Goal: Answer question/provide support: Share knowledge or assist other users

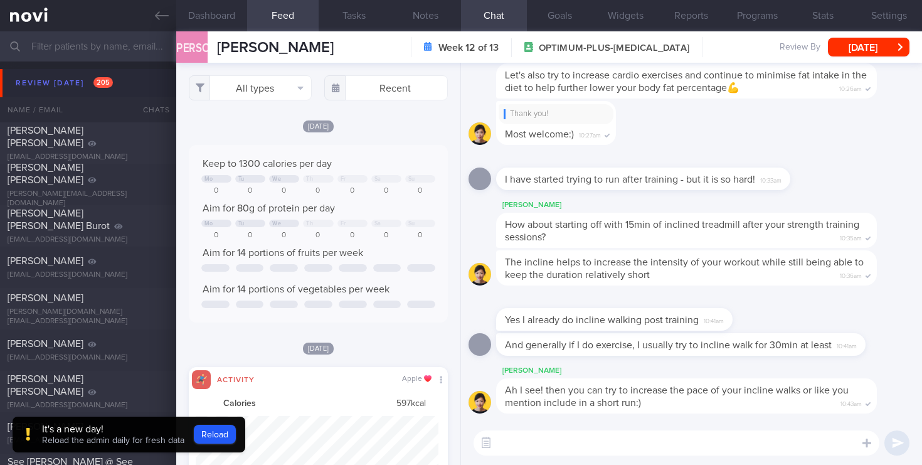
select select "5"
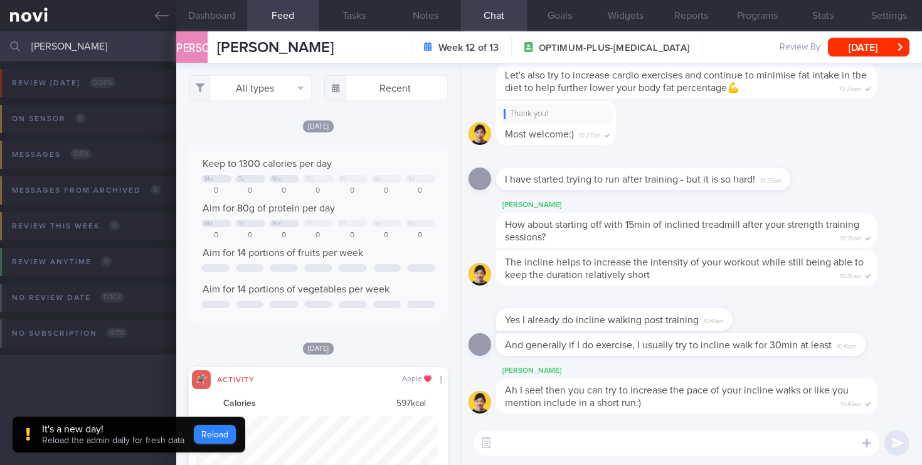
type input "[PERSON_NAME]"
click at [225, 431] on button "Reload" at bounding box center [215, 434] width 42 height 19
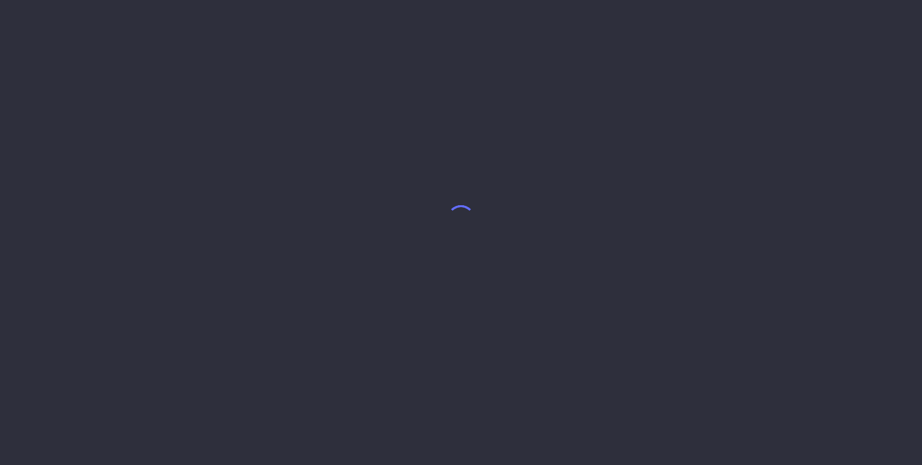
select select "5"
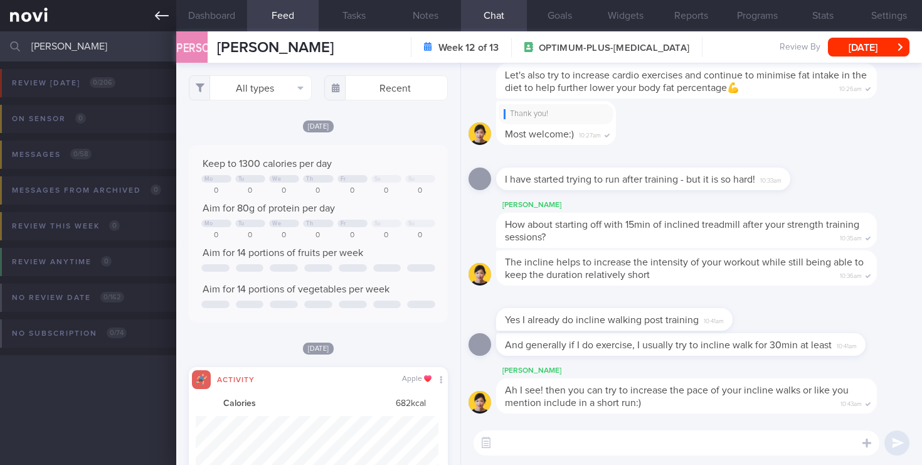
drag, startPoint x: 151, startPoint y: 42, endPoint x: 0, endPoint y: 17, distance: 153.2
click at [0, 17] on div "Patients New Users Coaches [PERSON_NAME] Assigned patients Assigned patients Al…" at bounding box center [461, 232] width 922 height 465
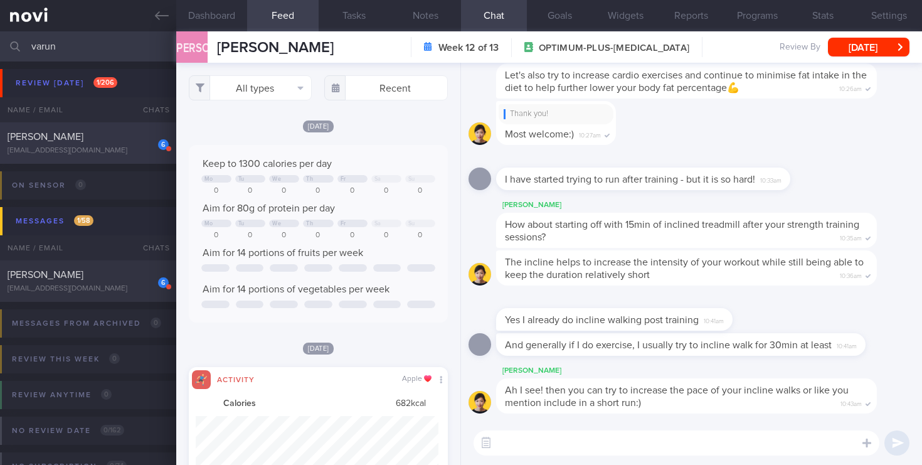
type input "varun"
click at [88, 145] on div "6 [PERSON_NAME] [EMAIL_ADDRESS][DOMAIN_NAME]" at bounding box center [88, 142] width 176 height 25
select select "7"
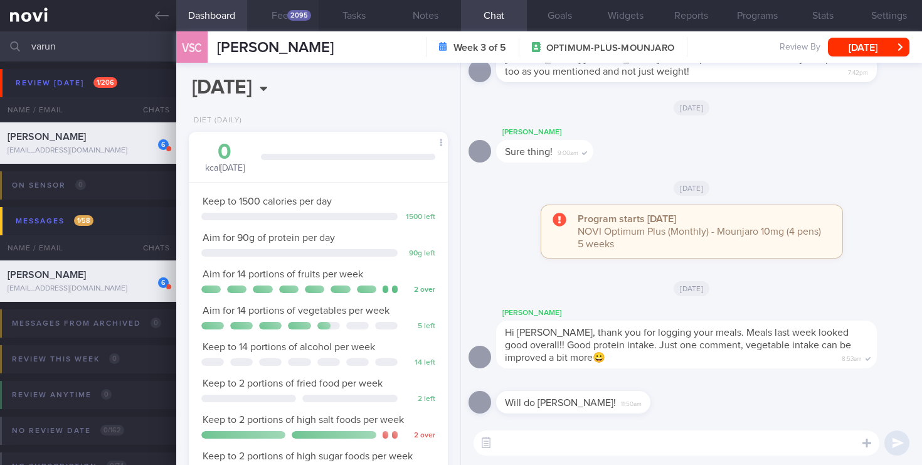
click at [300, 16] on div "2095" at bounding box center [299, 15] width 24 height 11
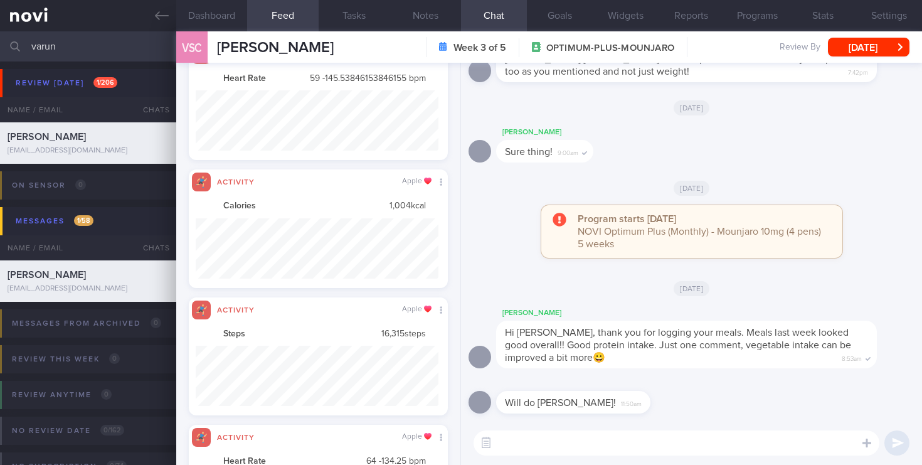
scroll to position [4171, 0]
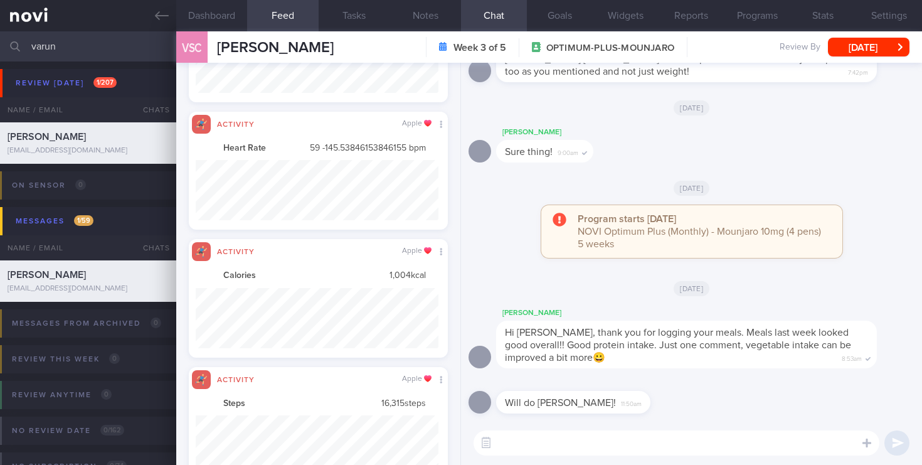
drag, startPoint x: 67, startPoint y: 55, endPoint x: 0, endPoint y: 45, distance: 67.9
click at [0, 45] on input "varun" at bounding box center [461, 46] width 922 height 30
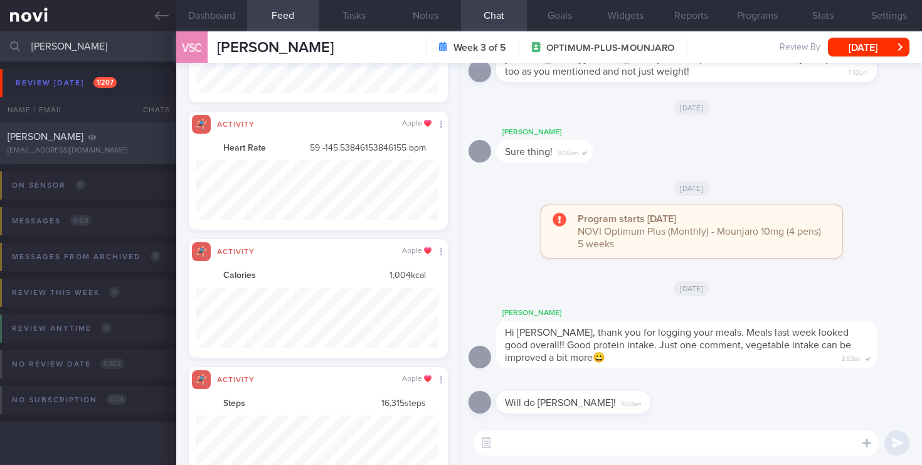
type input "[PERSON_NAME]"
click at [83, 147] on div "[EMAIL_ADDRESS][DOMAIN_NAME]" at bounding box center [88, 150] width 161 height 9
click at [65, 149] on div "[EMAIL_ADDRESS][DOMAIN_NAME]" at bounding box center [88, 150] width 161 height 9
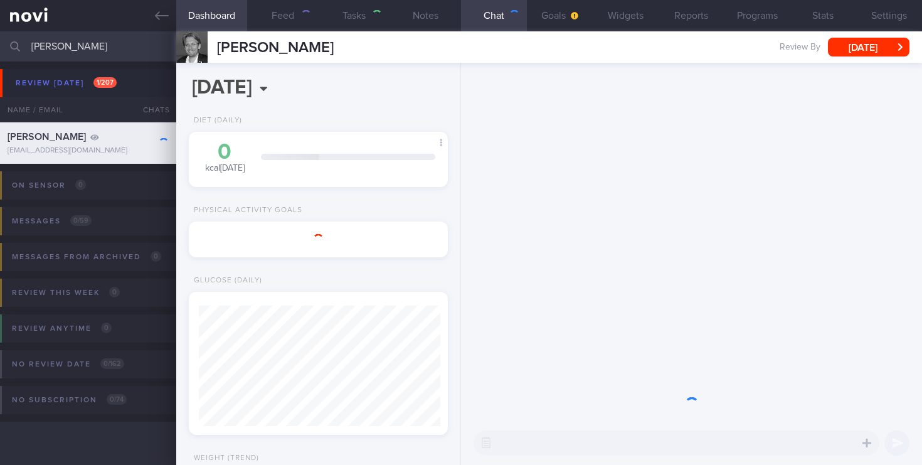
select select "8"
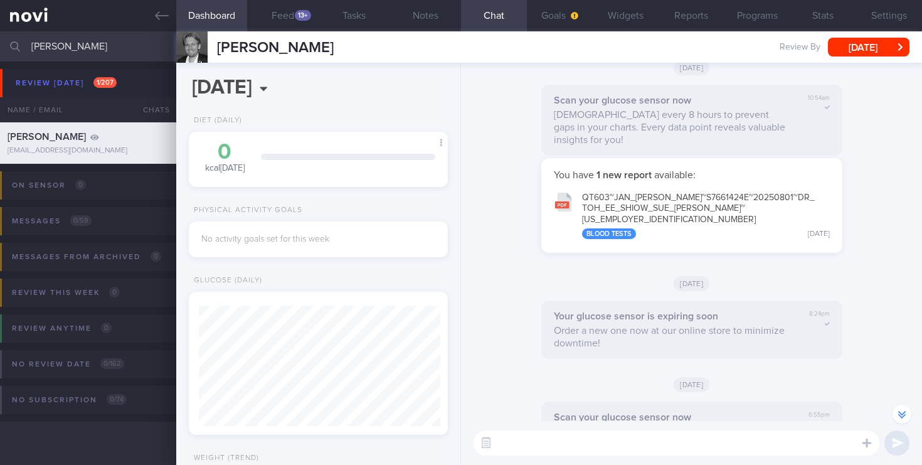
scroll to position [-562, 0]
click at [864, 442] on icon at bounding box center [866, 442] width 9 height 9
click at [874, 413] on button "button" at bounding box center [881, 405] width 25 height 25
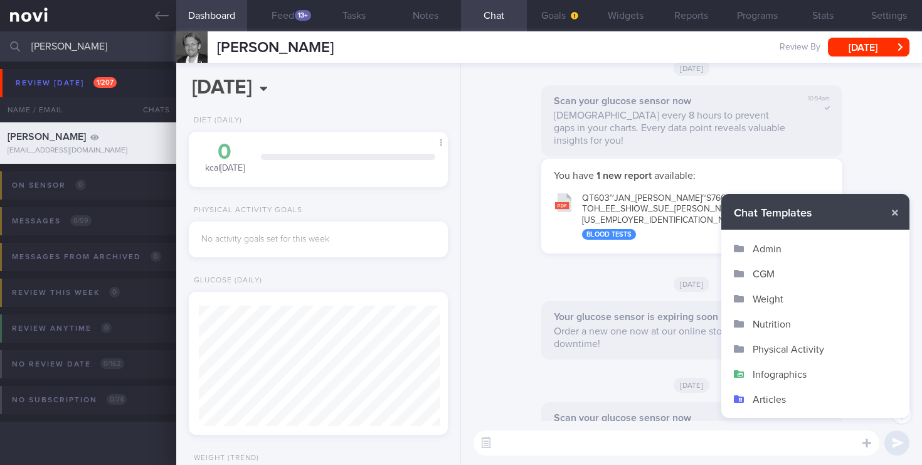
click at [768, 329] on button "Nutrition" at bounding box center [815, 323] width 188 height 25
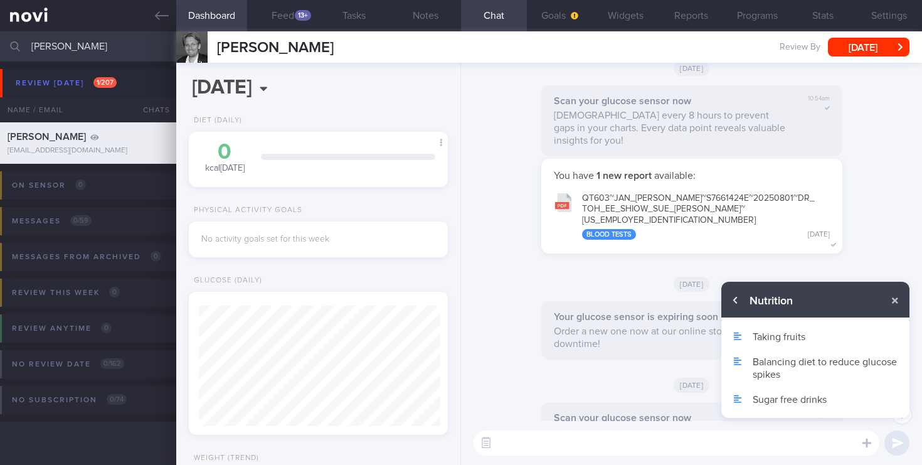
click at [735, 300] on button "button" at bounding box center [735, 300] width 23 height 23
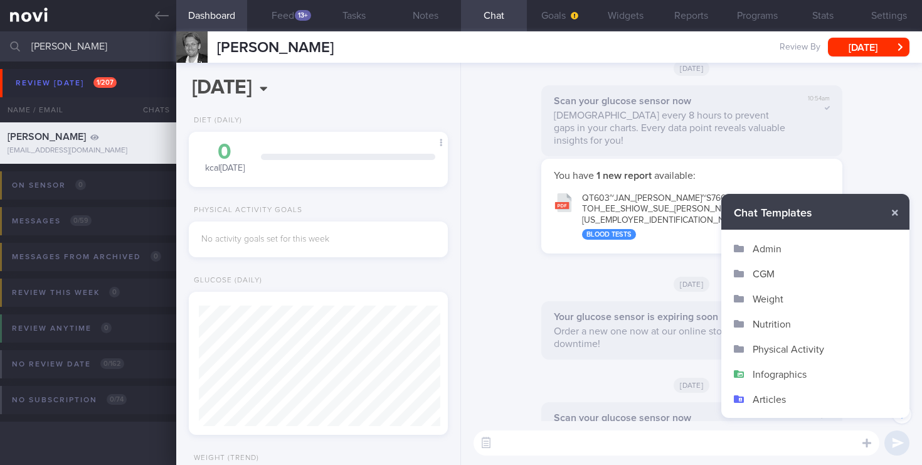
click at [781, 375] on button "Infographics" at bounding box center [815, 373] width 188 height 25
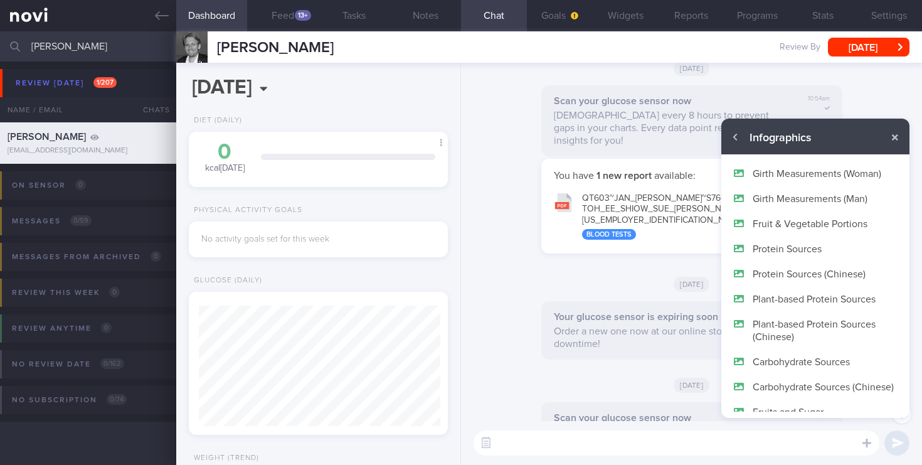
click at [789, 248] on button "Protein Sources" at bounding box center [815, 248] width 188 height 25
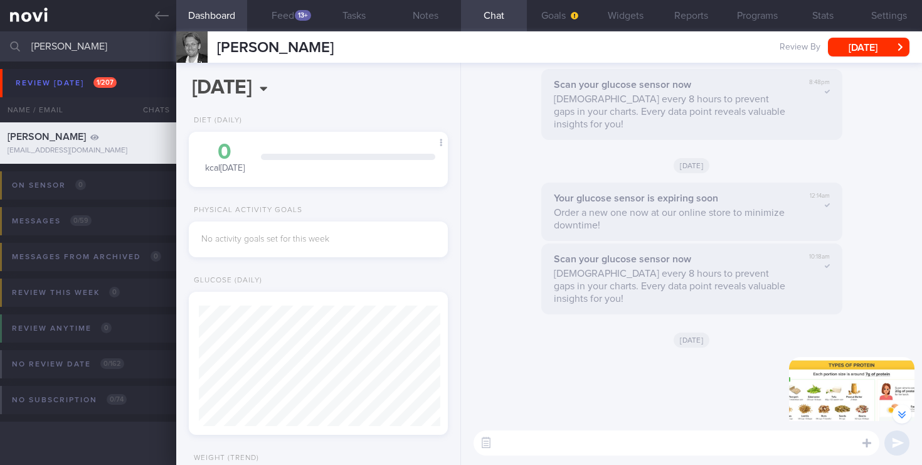
scroll to position [0, 0]
